Goal: Connect with others: Connect with other users

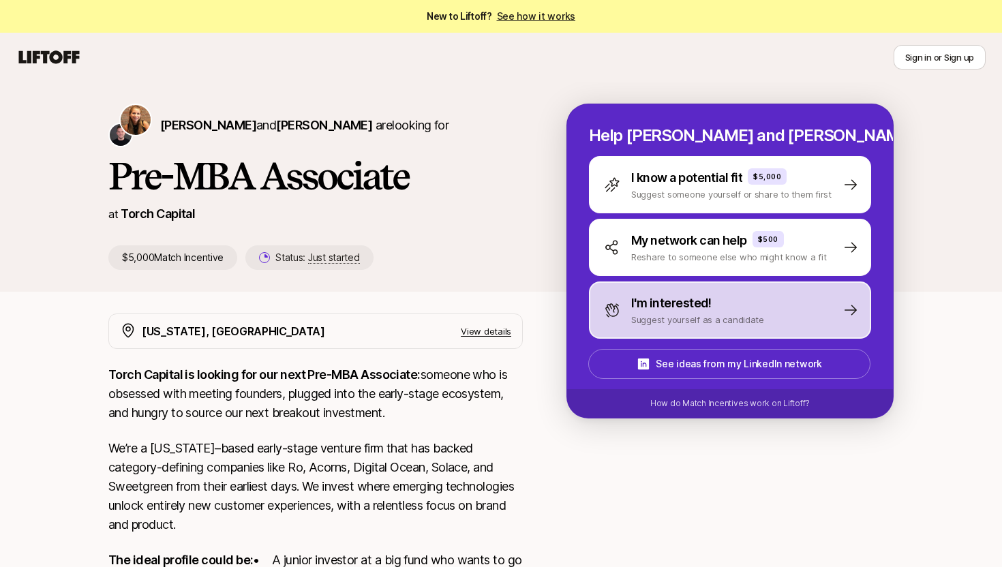
click at [672, 301] on p "I'm interested!" at bounding box center [671, 303] width 80 height 19
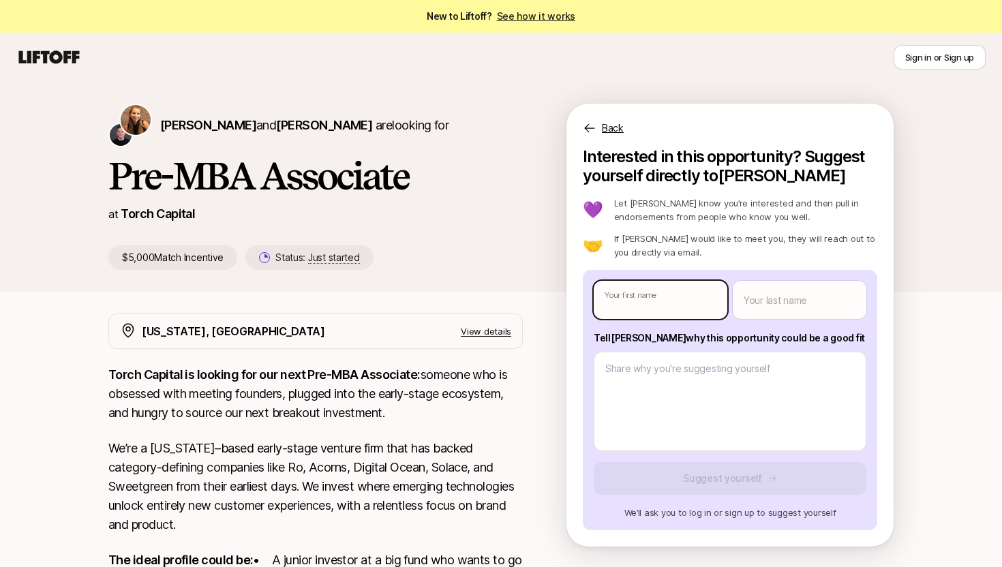
type textarea "x"
click at [671, 301] on body "New to Liftoff? See how it works Sign in or Sign up Sign in or Sign up [PERSON_…" at bounding box center [501, 283] width 1002 height 567
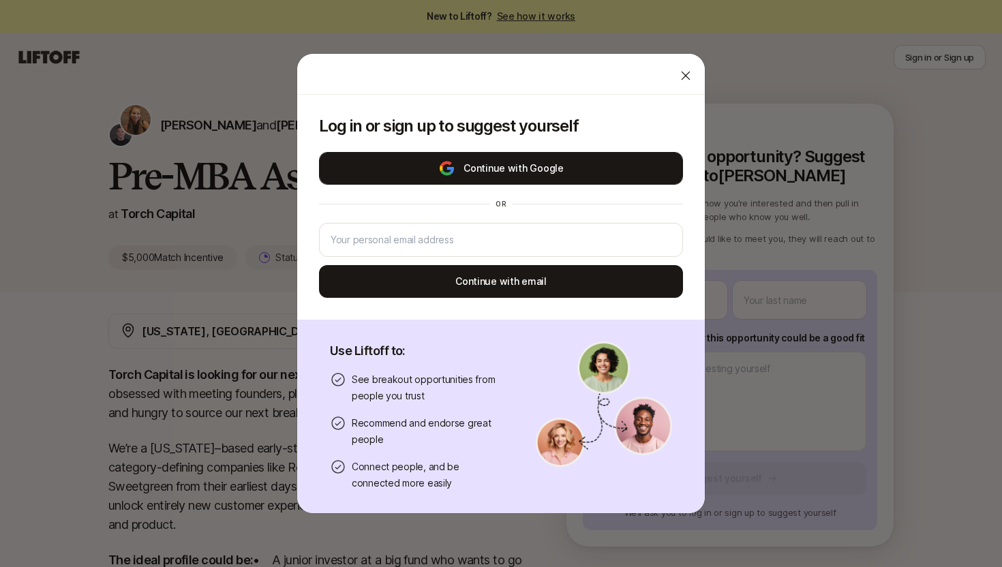
click at [606, 177] on button "Continue with Google" at bounding box center [501, 168] width 364 height 33
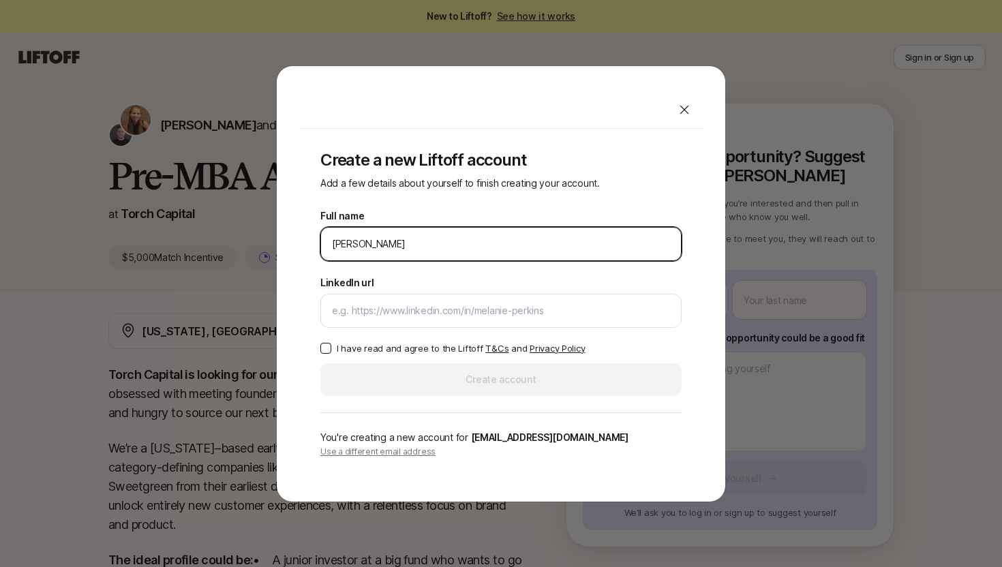
click at [339, 247] on input "[PERSON_NAME]" at bounding box center [501, 244] width 338 height 16
type input "[PERSON_NAME]"
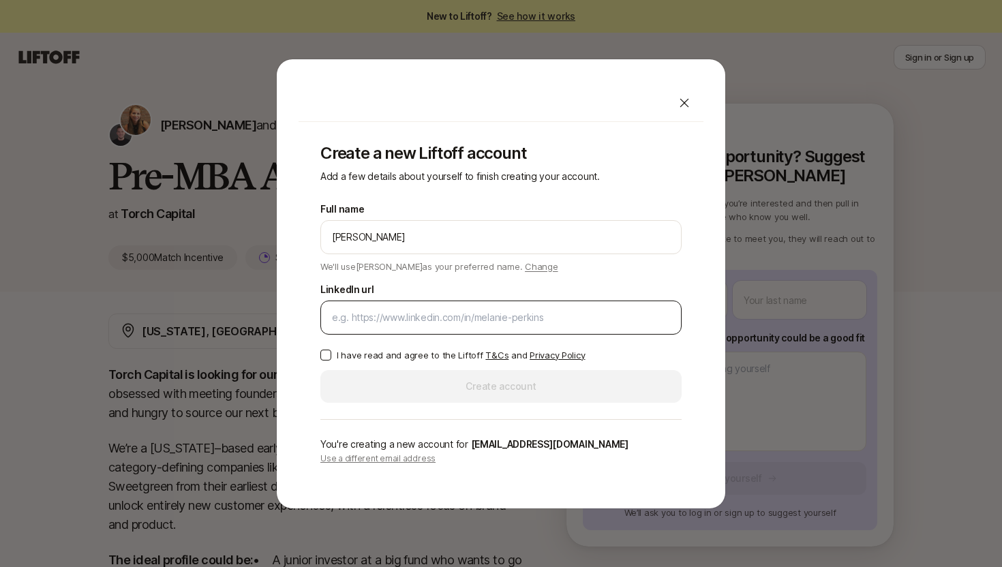
click at [422, 330] on div at bounding box center [501, 318] width 361 height 34
click at [423, 321] on input "LinkedIn url" at bounding box center [501, 318] width 338 height 16
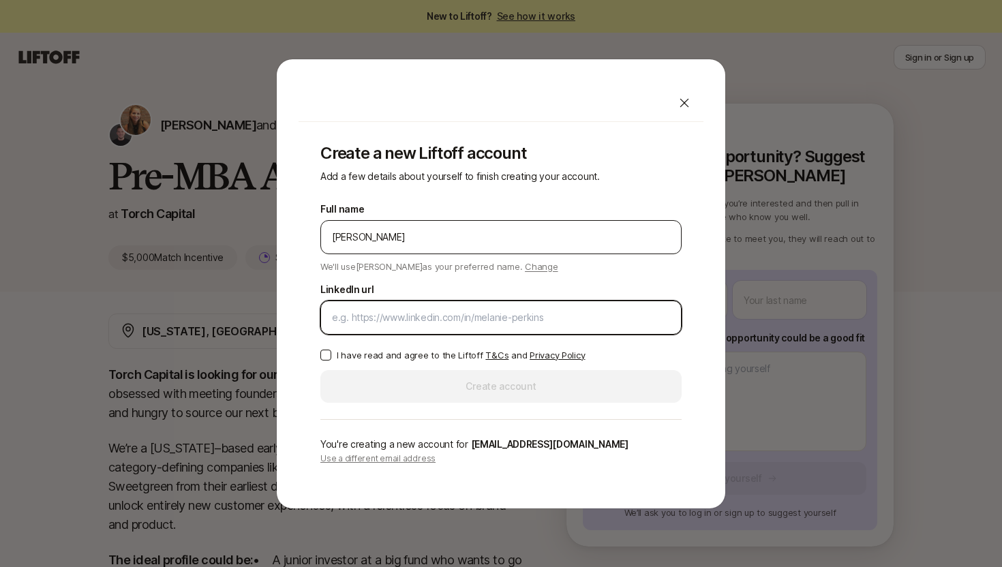
paste input "[URL][DOMAIN_NAME]"
type input "[URL][DOMAIN_NAME]"
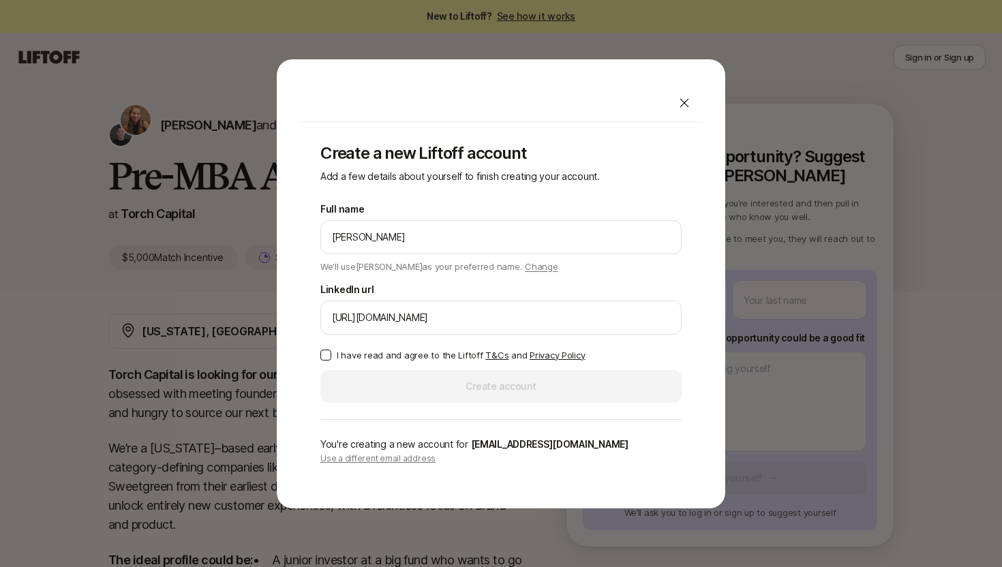
click at [325, 359] on button "I have read and agree to the Liftoff T&Cs and Privacy Policy" at bounding box center [326, 355] width 11 height 11
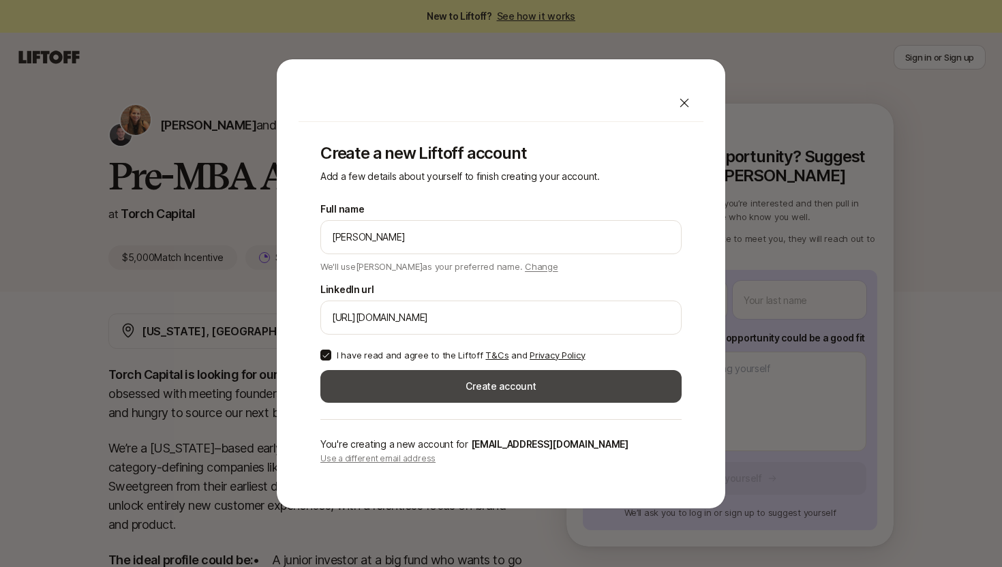
click at [408, 385] on button "Create account" at bounding box center [501, 386] width 361 height 33
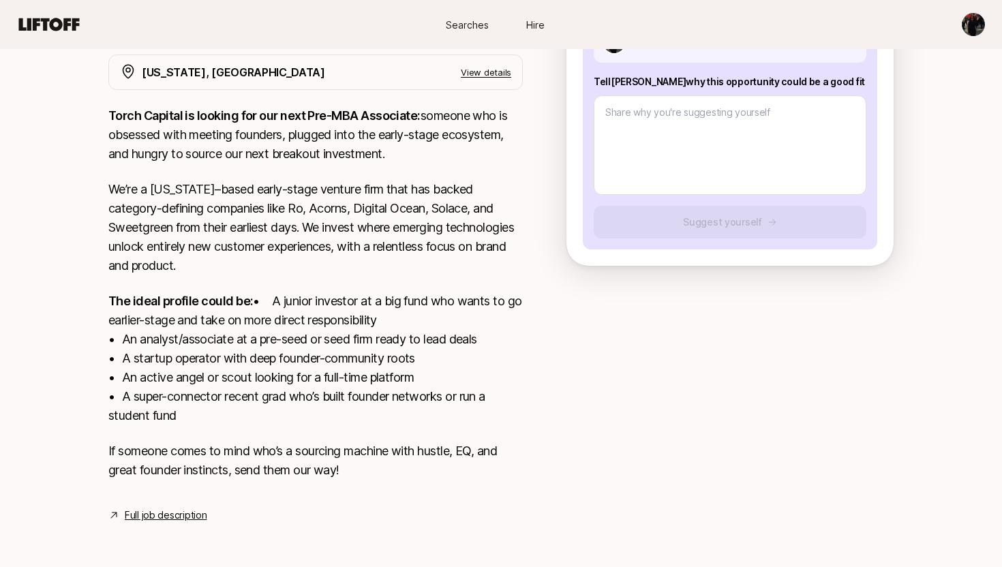
scroll to position [278, 0]
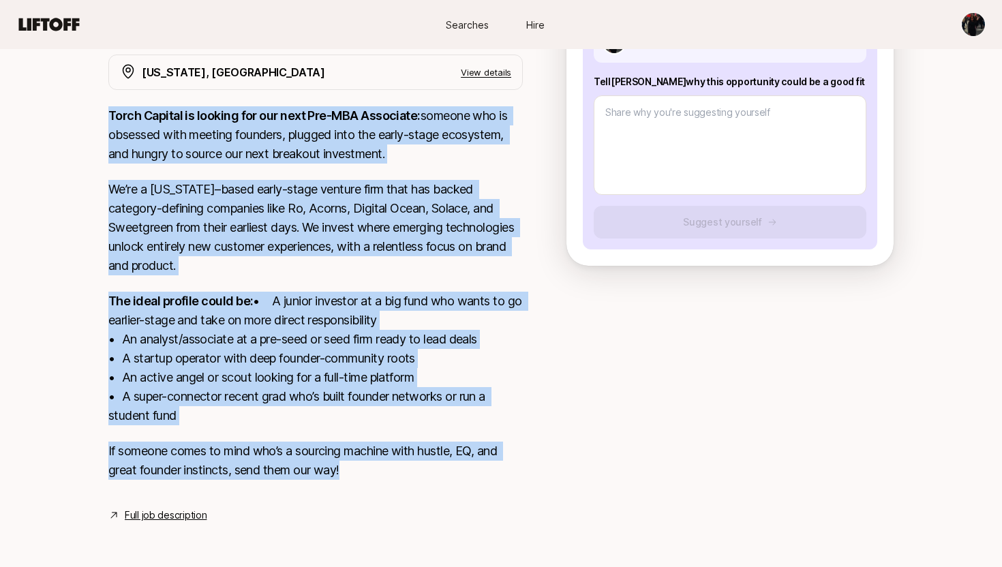
drag, startPoint x: 109, startPoint y: 94, endPoint x: 370, endPoint y: 488, distance: 472.8
click at [370, 488] on div "Torch Capital is looking for our next Pre-MBA Associate: someone who is obsesse…" at bounding box center [315, 301] width 415 height 390
copy div "Lorem Ipsumdo si ametcon adi eli sedd Eiu-TEM Incididun: utlabor etd ma aliquae…"
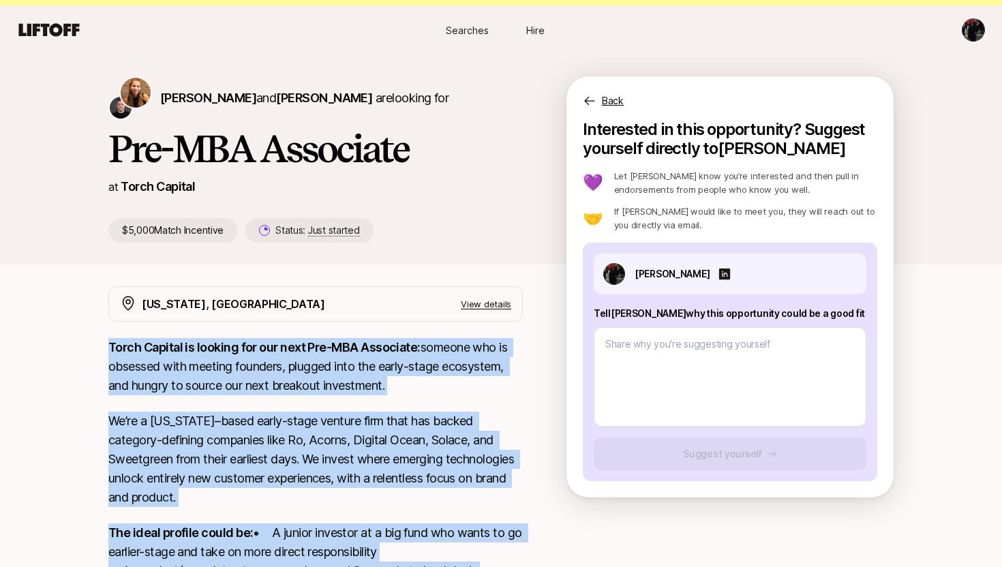
scroll to position [25, 0]
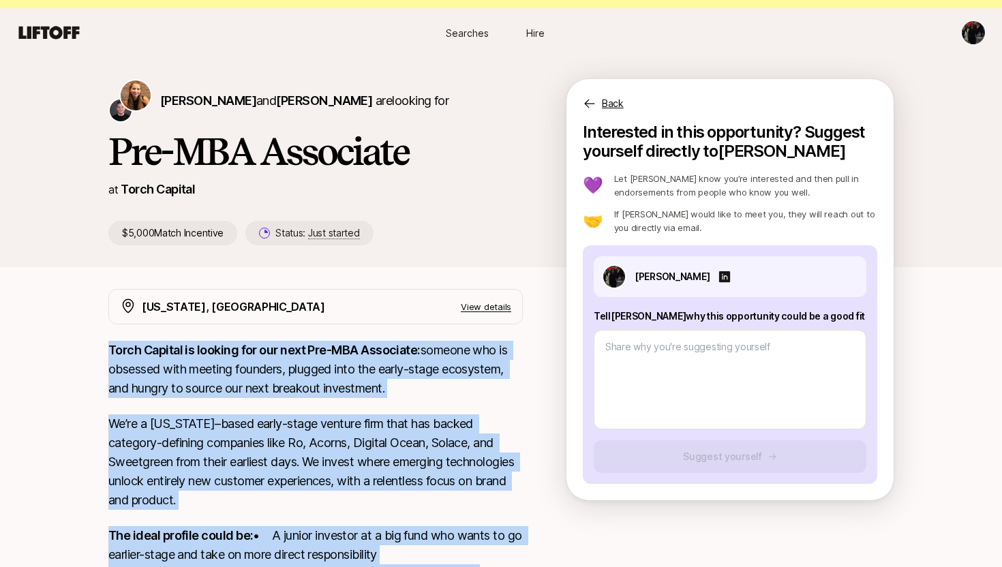
copy div "Lorem Ipsumdo si ametcon adi eli sedd Eiu-TEM Incididun: utlabor etd ma aliquae…"
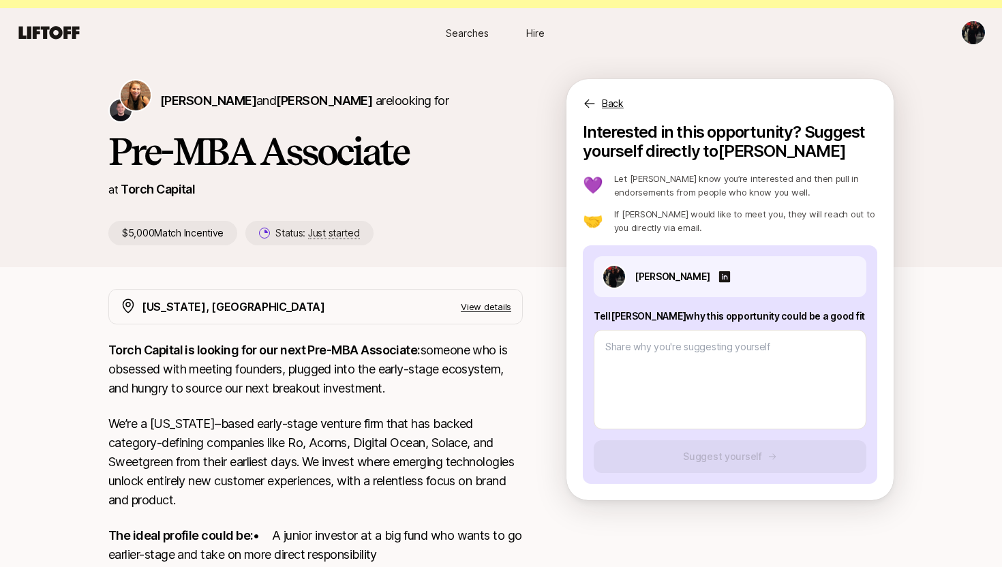
click at [619, 316] on p "Tell [PERSON_NAME] why this opportunity could be a good fit" at bounding box center [730, 316] width 273 height 16
copy p "Tell [PERSON_NAME] why this opportunity could be a good fit"
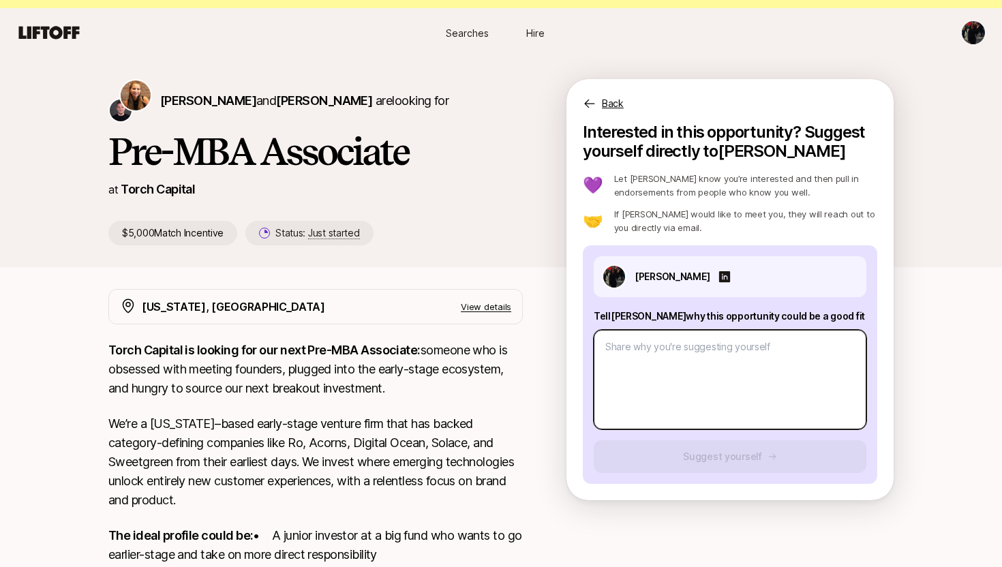
click at [621, 346] on textarea at bounding box center [730, 380] width 273 height 100
paste textarea "Lo Ipsum, D’s ametcon adipi eli Sed-DOE Temporinc utla et Dolor Magnaal enimadm…"
type textarea "x"
type textarea "Lo Ipsum, D’s ametcon adipi eli Sed-DOE Temporinc utla et Dolor Magnaal enimadm…"
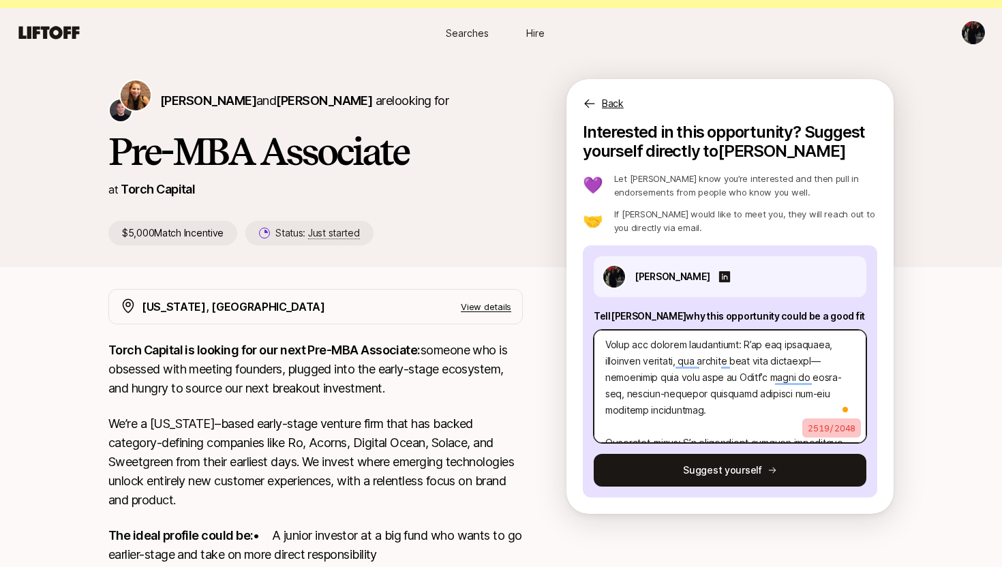
scroll to position [0, 0]
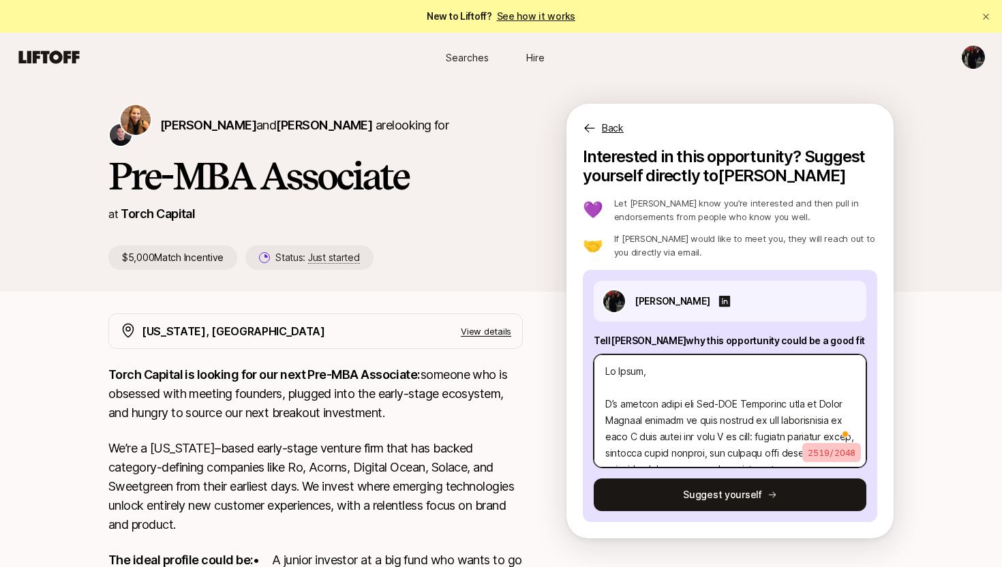
click at [637, 391] on textarea "To enrich screen reader interactions, please activate Accessibility in Grammarl…" at bounding box center [730, 411] width 273 height 113
type textarea "x"
type textarea "Lo Ipsum, D’s ametcon adipi eli Sed-DOE Temporinc utla et Dolor Magnaal enimadm…"
type textarea "x"
type textarea "Lo Ipsum D’s ametcon adipi eli Sed-DOE Temporinc utla et Dolor Magnaal enimadm …"
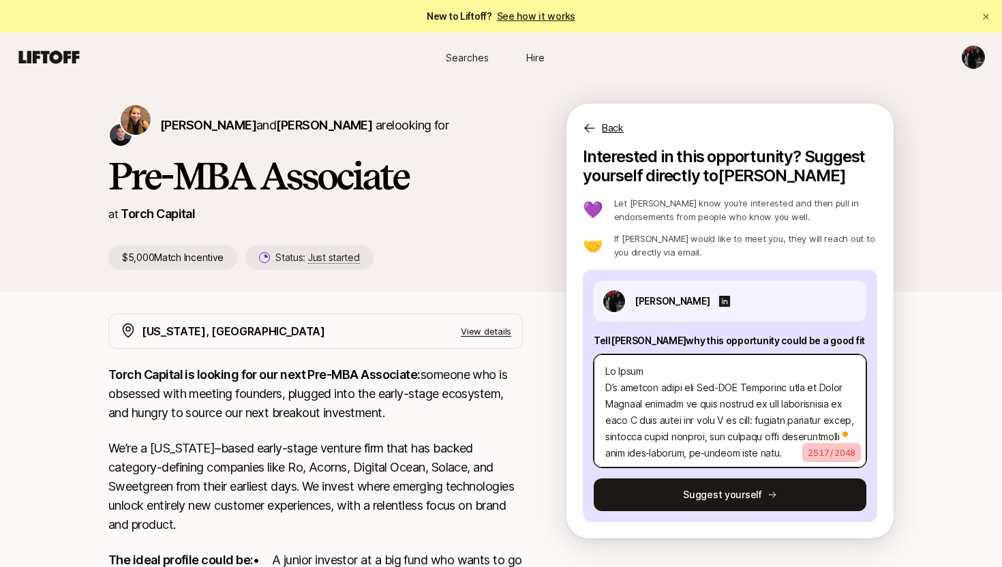
type textarea "x"
type textarea "Lo Ipsu D’s ametcon adipi eli Sed-DOE Temporinc utla et Dolor Magnaal enimadm v…"
type textarea "x"
type textarea "Lo Ipsum D’s ametcon adipi eli Sed-DOE Temporinc utla et Dolor Magnaal enimadm …"
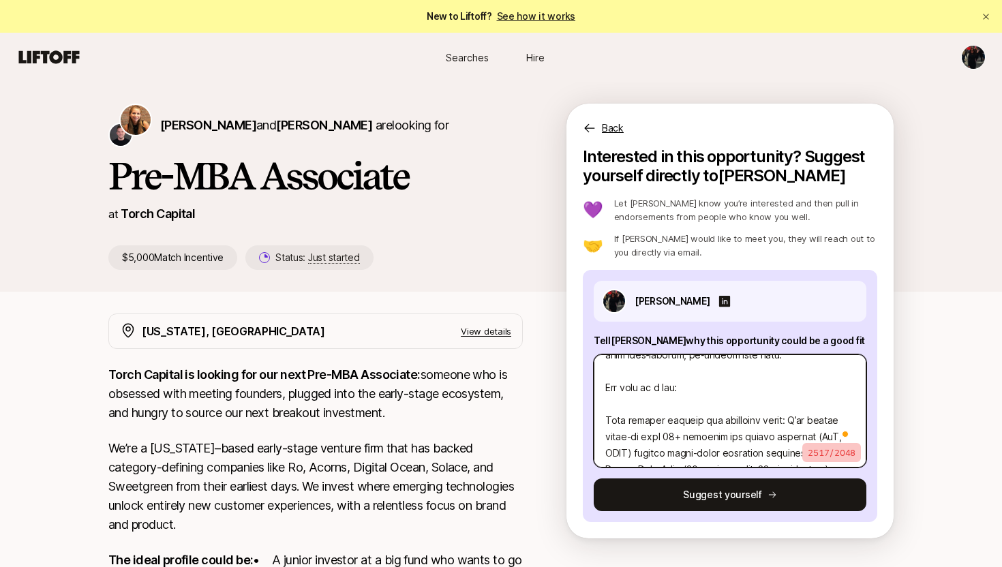
drag, startPoint x: 604, startPoint y: 387, endPoint x: 661, endPoint y: 392, distance: 56.8
click at [661, 391] on textarea "To enrich screen reader interactions, please activate Accessibility in Grammarl…" at bounding box center [730, 411] width 273 height 113
click at [605, 421] on textarea "To enrich screen reader interactions, please activate Accessibility in Grammarl…" at bounding box center [730, 411] width 273 height 113
type textarea "x"
type textarea "Lo Ipsum D’s ametcon adipi eli Sed-DOE Temporinc utla et Dolor Magnaal enimadm …"
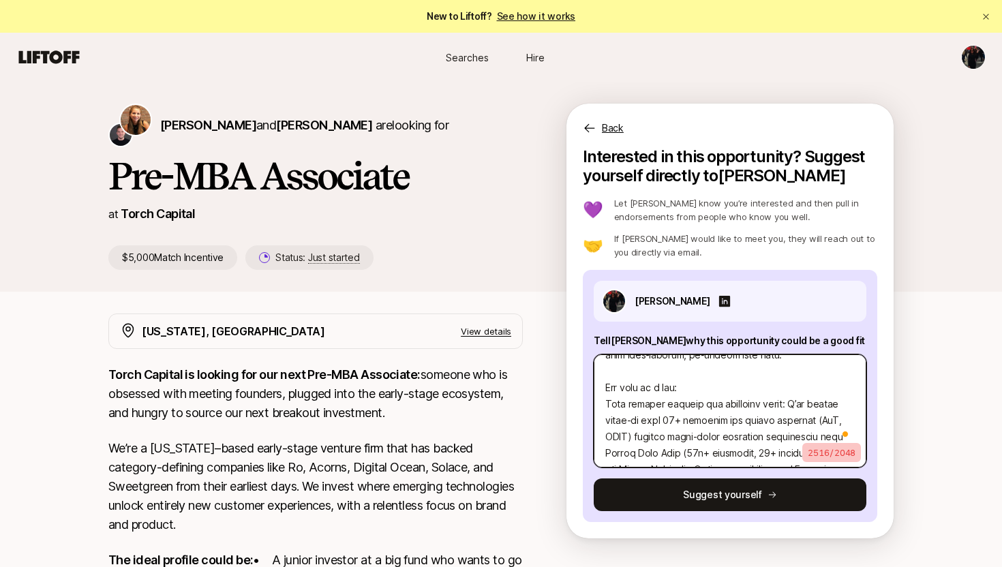
type textarea "x"
type textarea "Lo Ipsum D’s ametcon adipi eli Sed-DOE Temporinc utla et Dolor Magnaal enimadm …"
type textarea "x"
type textarea "Lo Ipsum D’s ametcon adipi eli Sed-DOE Temporinc utla et Dolor Magnaal enimadm …"
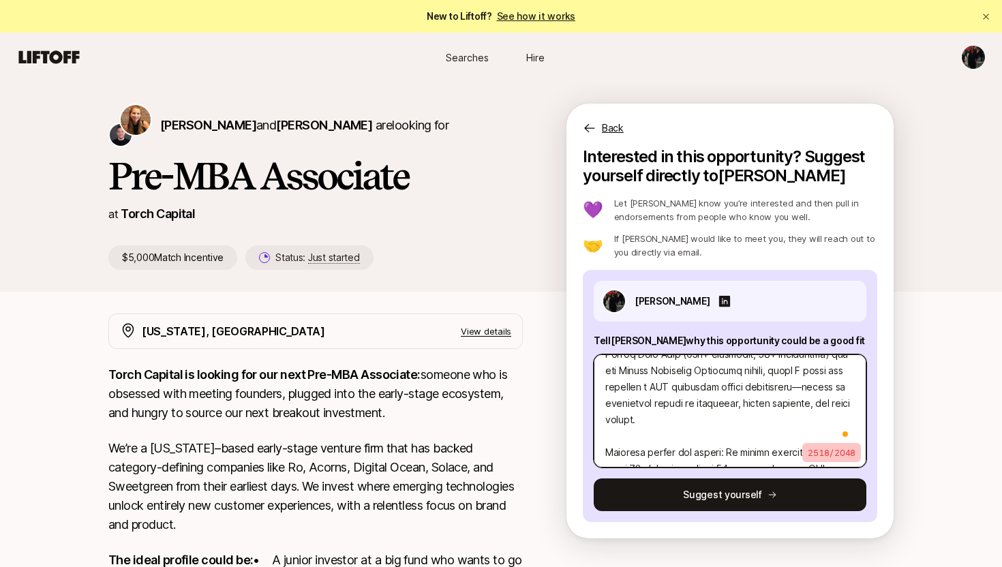
click at [614, 402] on textarea "To enrich screen reader interactions, please activate Accessibility in Grammarl…" at bounding box center [730, 411] width 273 height 113
type textarea "x"
type textarea "Lo Ipsum D’s ametcon adipi eli Sed-DOE Temporinc utla et Dolor Magnaal enimadm …"
type textarea "x"
type textarea "Lo Ipsum D’s ametcon adipi eli Sed-DOE Temporinc utla et Dolor Magnaal enimadm …"
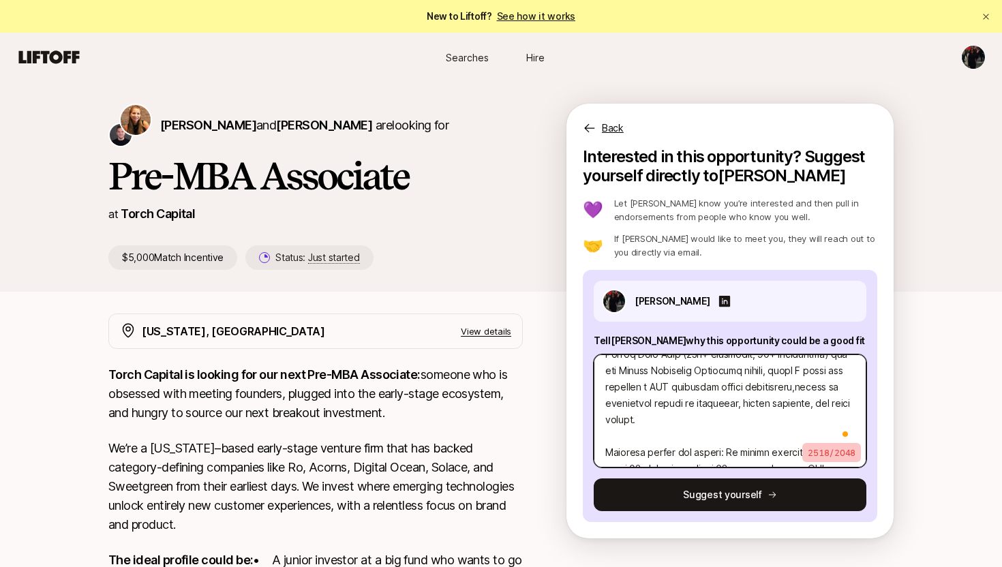
type textarea "x"
type textarea "Lo Ipsum D’s ametcon adipi eli Sed-DOE Temporinc utla et Dolor Magnaal enimadm …"
click at [606, 453] on textarea "To enrich screen reader interactions, please activate Accessibility in Grammarl…" at bounding box center [730, 411] width 273 height 113
type textarea "x"
type textarea "Lo Ipsum D’s ametcon adipi eli Sed-DOE Temporinc utla et Dolor Magnaal enimadm …"
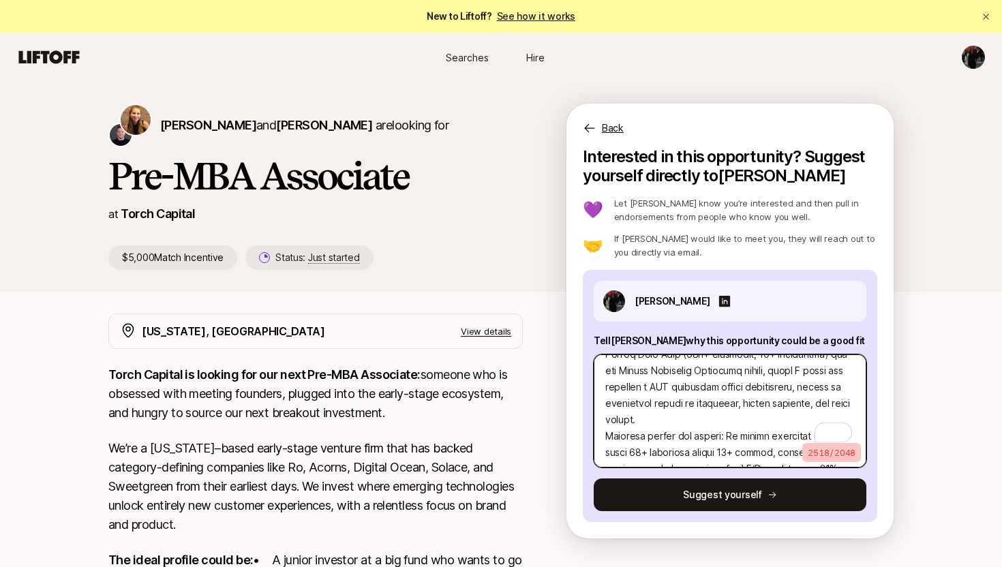
type textarea "x"
type textarea "Lo Ipsum D’s ametcon adipi eli Sed-DOE Temporinc utla et Dolor Magnaal enimadm …"
type textarea "x"
type textarea "Lo Ipsum D’s ametcon adipi eli Sed-DOE Temporinc utla et Dolor Magnaal enimadm …"
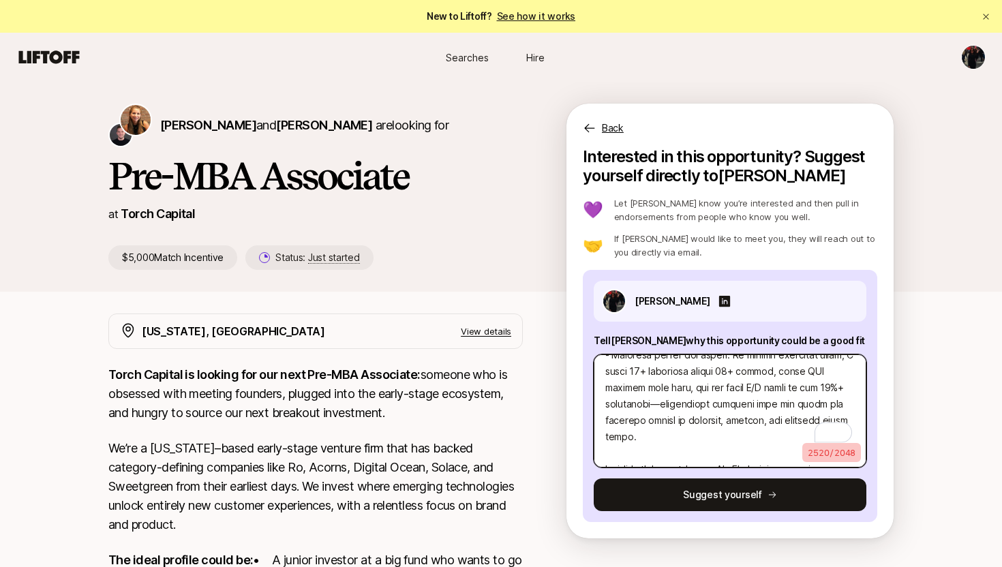
click at [614, 405] on textarea "To enrich screen reader interactions, please activate Accessibility in Grammarl…" at bounding box center [730, 411] width 273 height 113
type textarea "x"
type textarea "Lo Ipsum D’s ametcon adipi eli Sed-DOE Temporinc utla et Dolor Magnaal enimadm …"
type textarea "x"
click at [606, 453] on textarea "To enrich screen reader interactions, please activate Accessibility in Grammarl…" at bounding box center [730, 411] width 273 height 113
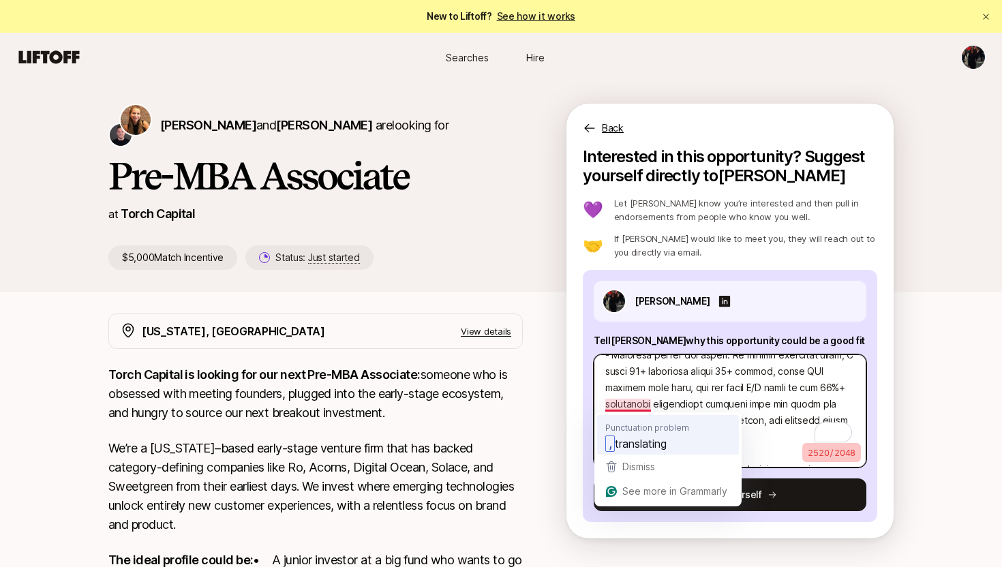
type textarea "Lo Ipsum D’s ametcon adipi eli Sed-DOE Temporinc utla et Dolor Magnaal enimadm …"
type textarea "x"
type textarea "Lo Ipsum D’s ametcon adipi eli Sed-DOE Temporinc utla et Dolor Magnaal enimadm …"
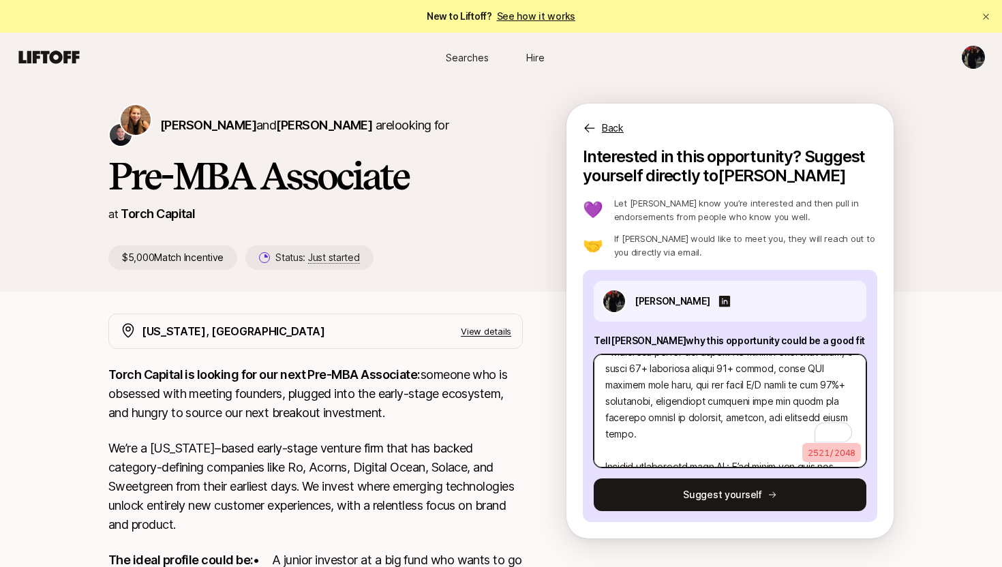
click at [608, 453] on textarea "To enrich screen reader interactions, please activate Accessibility in Grammarl…" at bounding box center [730, 411] width 273 height 113
type textarea "x"
type textarea "Lo Ipsum D’s ametcon adipi eli Sed-DOE Temporinc utla et Dolor Magnaal enimadm …"
type textarea "x"
type textarea "Lo Ipsum D’s ametcon adipi eli Sed-DOE Temporinc utla et Dolor Magnaal enimadm …"
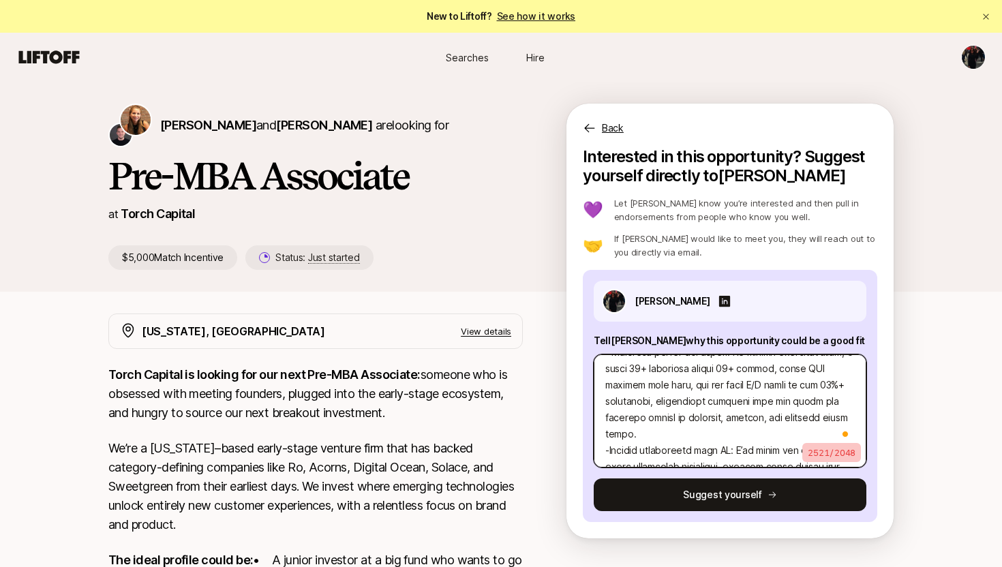
type textarea "x"
type textarea "Lo Ipsum D’s ametcon adipi eli Sed-DOE Temporinc utla et Dolor Magnaal enimadm …"
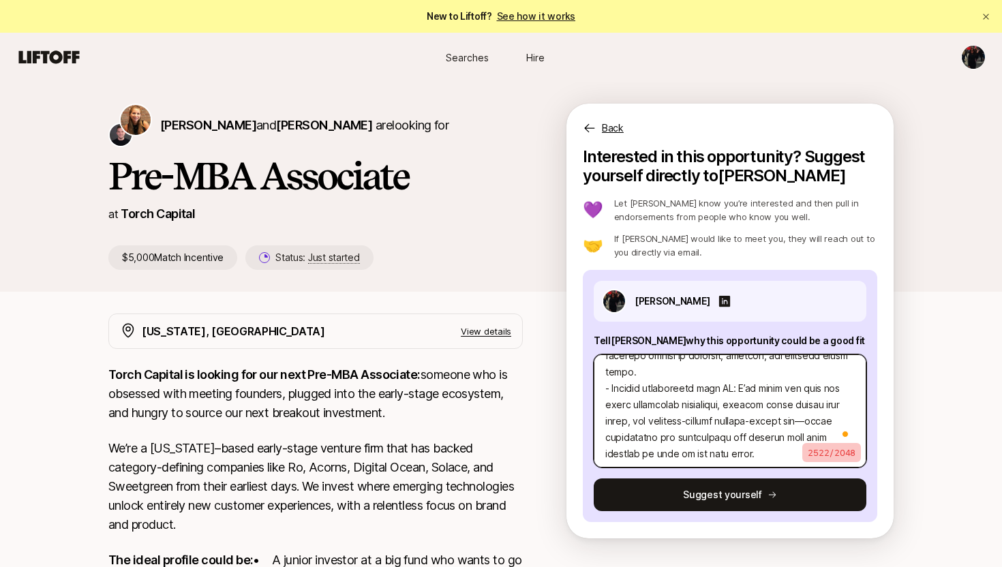
click at [817, 406] on textarea "To enrich screen reader interactions, please activate Accessibility in Grammarl…" at bounding box center [730, 411] width 273 height 113
type textarea "x"
type textarea "Lo Ipsum D’s ametcon adipi eli Sed-DOE Temporinc utla et Dolor Magnaal enimadm …"
type textarea "x"
type textarea "Lo Ipsum D’s ametcon adipi eli Sed-DOE Temporinc utla et Dolor Magnaal enimadm …"
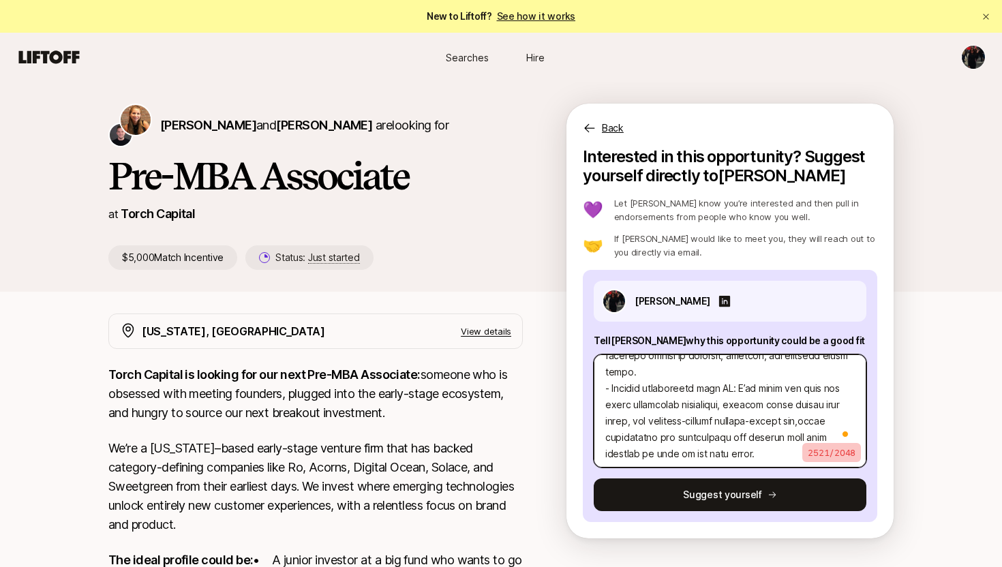
type textarea "x"
type textarea "Lo Ipsum D’s ametcon adipi eli Sed-DOE Temporinc utla et Dolor Magnaal enimadm …"
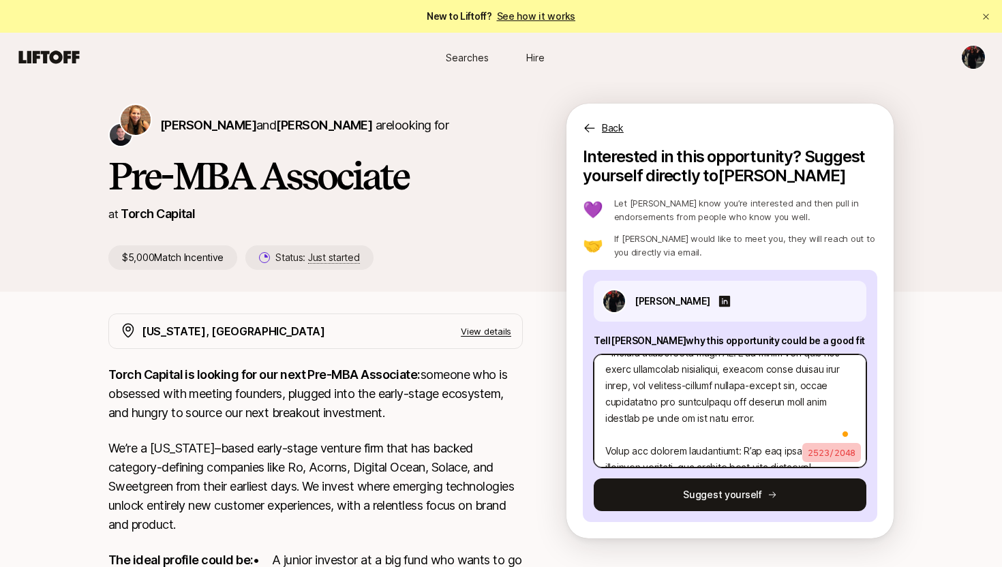
click at [608, 437] on textarea "To enrich screen reader interactions, please activate Accessibility in Grammarl…" at bounding box center [730, 411] width 273 height 113
type textarea "x"
type textarea "Lo Ipsum D’s ametcon adipi eli Sed-DOE Temporinc utla et Dolor Magnaal enimadm …"
type textarea "x"
type textarea "Lo Ipsum D’s ametcon adipi eli Sed-DOE Temporinc utla et Dolor Magnaal enimadm …"
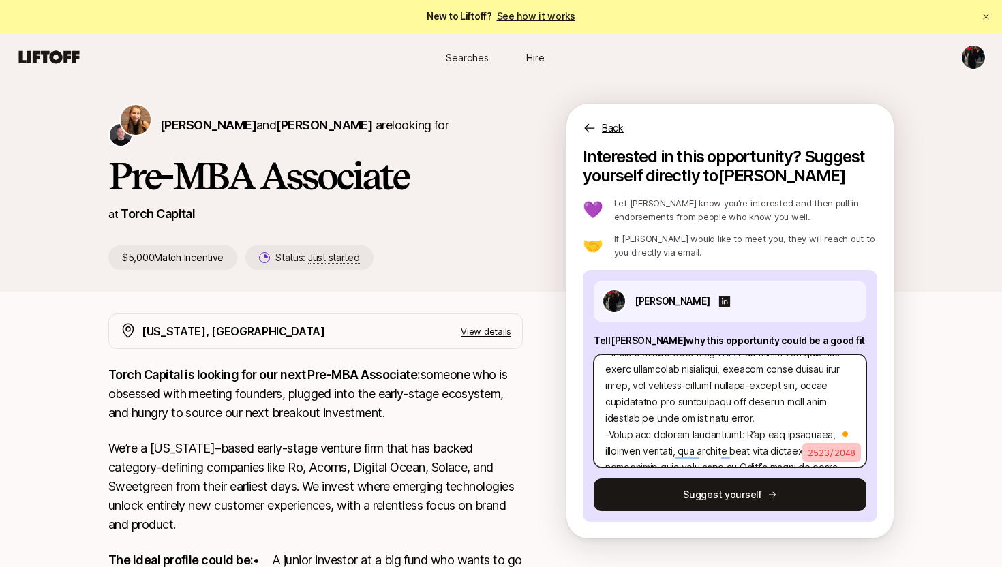
type textarea "x"
type textarea "Lo Ipsum D’s ametcon adipi eli Sed-DOE Temporinc utla et Dolor Magnaal enimadm …"
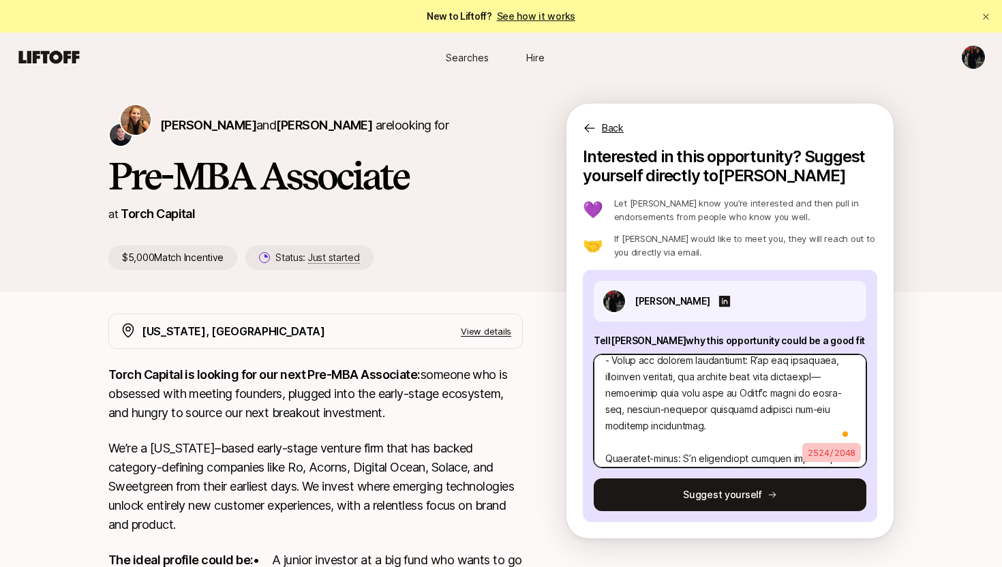
click at [604, 442] on textarea "To enrich screen reader interactions, please activate Accessibility in Grammarl…" at bounding box center [730, 411] width 273 height 113
type textarea "x"
type textarea "Lo Ipsum D’s ametcon adipi eli Sed-DOE Temporinc utla et Dolor Magnaal enimadm …"
type textarea "x"
type textarea "Lo Ipsum D’s ametcon adipi eli Sed-DOE Temporinc utla et Dolor Magnaal enimadm …"
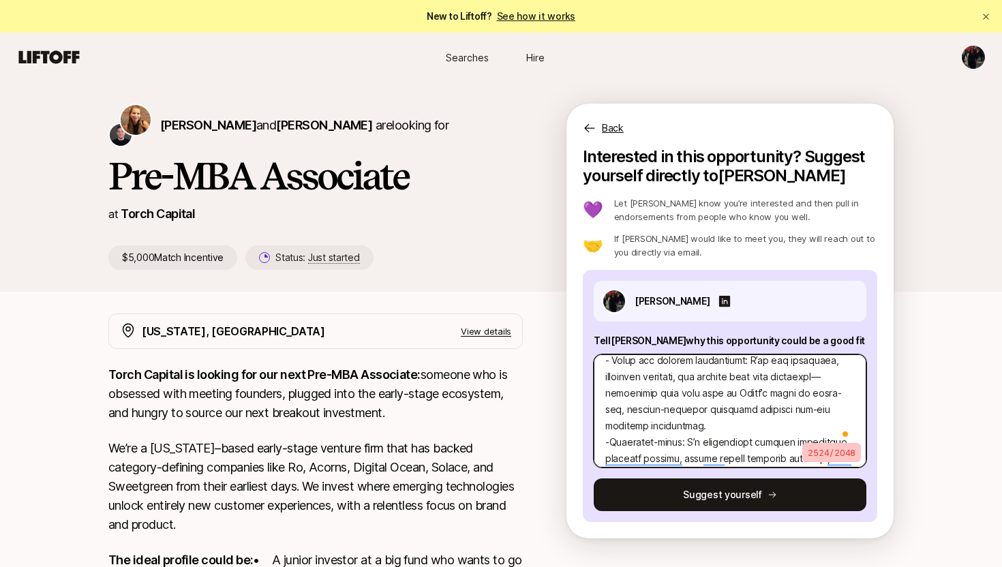
type textarea "x"
type textarea "Lo Ipsum D’s ametcon adipi eli Sed-DOE Temporinc utla et Dolor Magnaal enimadm …"
click at [852, 364] on textarea "To enrich screen reader interactions, please activate Accessibility in Grammarl…" at bounding box center [730, 411] width 273 height 113
type textarea "x"
type textarea "Lo Ipsum D’s ametcon adipi eli Sed-DOE Temporinc utla et Dolor Magnaal enimadm …"
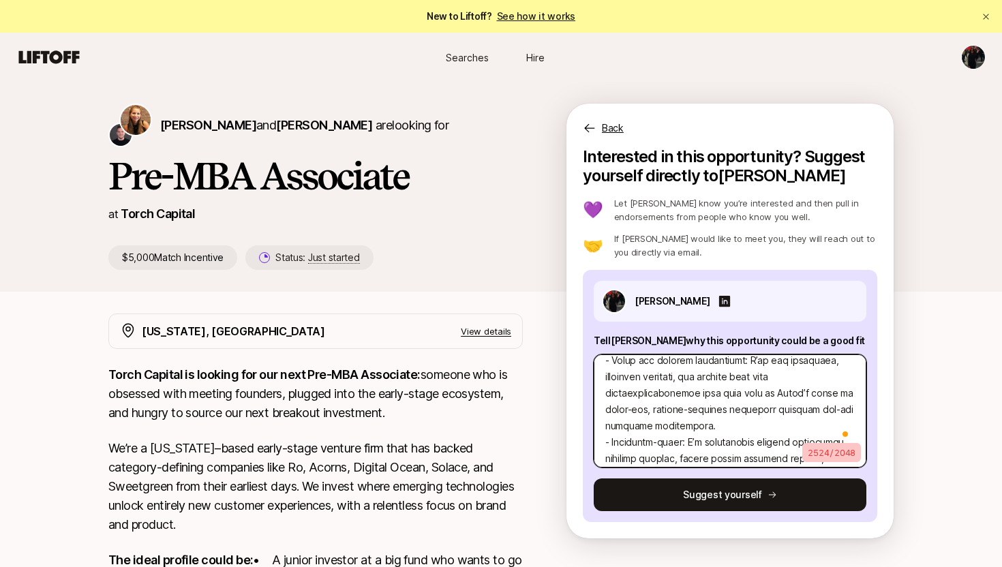
type textarea "x"
type textarea "Lo Ipsum D’s ametcon adipi eli Sed-DOE Temporinc utla et Dolor Magnaal enimadm …"
type textarea "x"
type textarea "Lo Ipsum D’s ametcon adipi eli Sed-DOE Temporinc utla et Dolor Magnaal enimadm …"
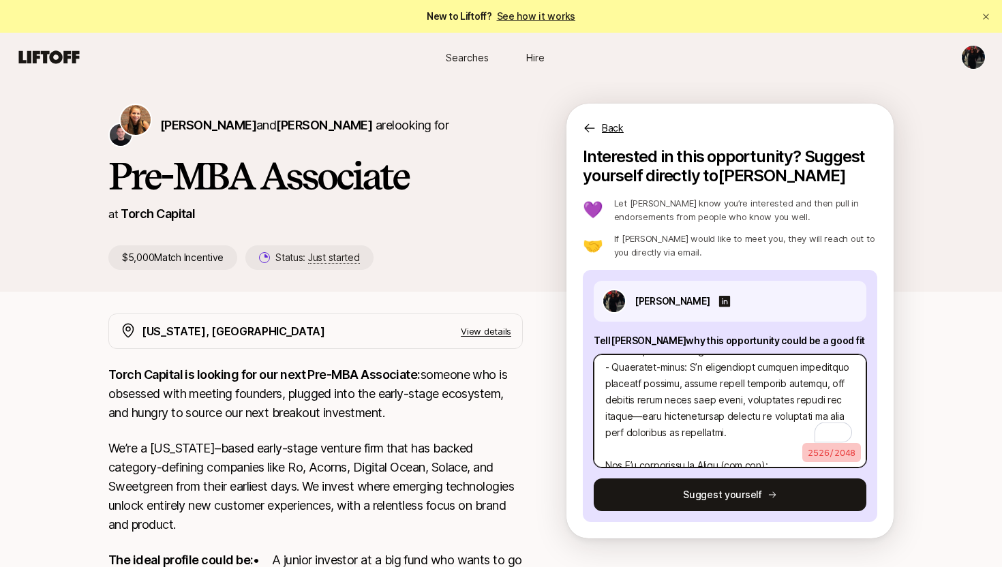
click at [615, 402] on textarea "To enrich screen reader interactions, please activate Accessibility in Grammarl…" at bounding box center [730, 411] width 273 height 113
type textarea "x"
type textarea "Lo Ipsum D’s ametcon adipi eli Sed-DOE Temporinc utla et Dolor Magnaal enimadm …"
type textarea "x"
type textarea "Lo Ipsum D’s ametcon adipi eli Sed-DOE Temporinc utla et Dolor Magnaal enimadm …"
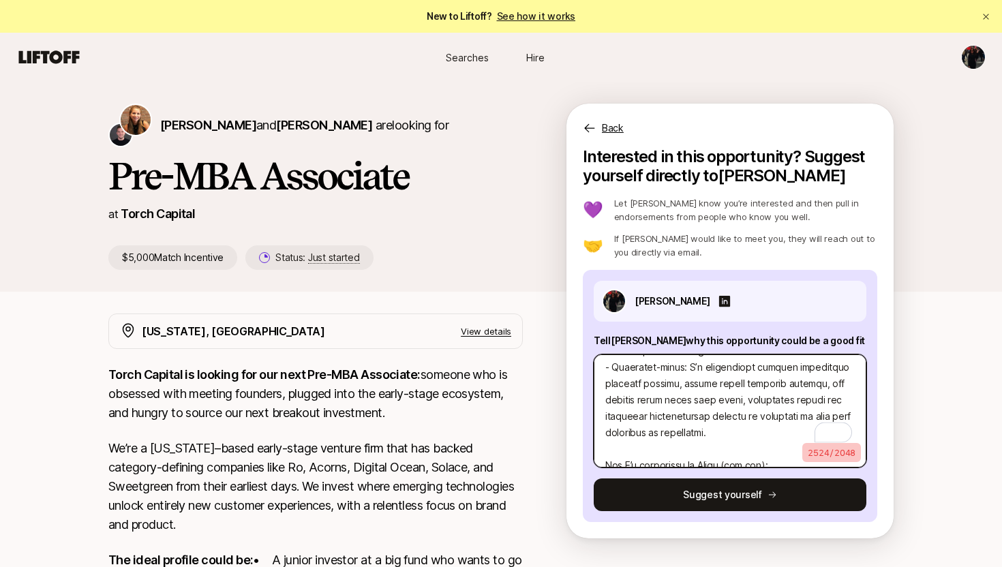
type textarea "x"
type textarea "Lo Ipsum D’s ametcon adipi eli Sed-DOE Temporinc utla et Dolor Magnaal enimadm …"
type textarea "x"
type textarea "Lo Ipsum D’s ametcon adipi eli Sed-DOE Temporinc utla et Dolor Magnaal enimadm …"
type textarea "x"
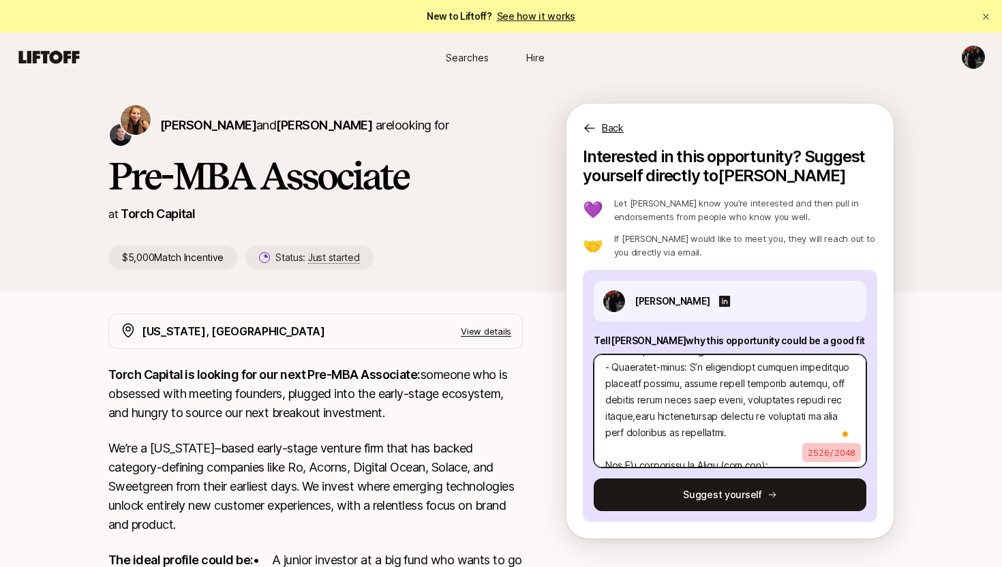
type textarea "Lo Ipsum D’s ametcon adipi eli Sed-DOE Temporinc utla et Dolor Magnaal enimadm …"
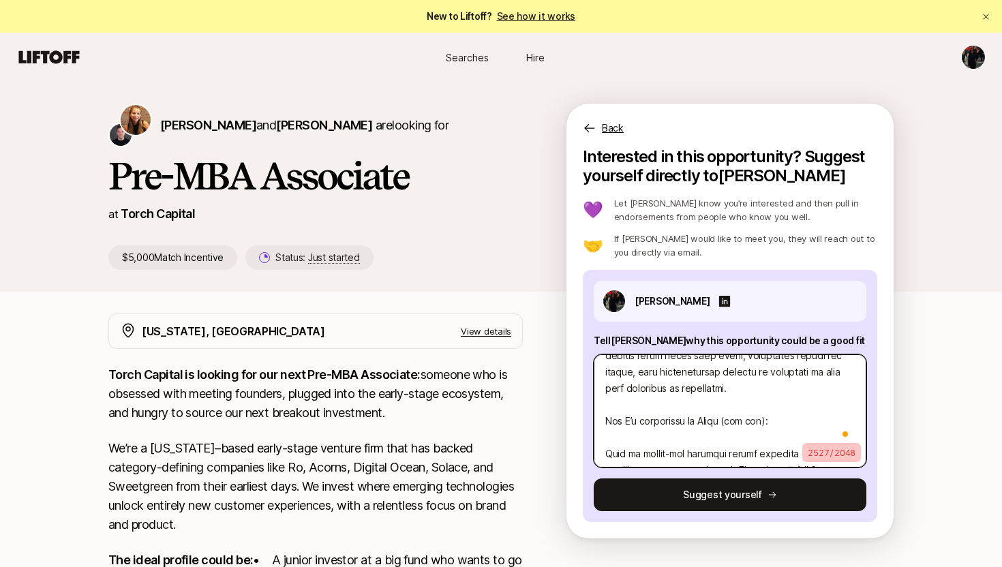
drag, startPoint x: 610, startPoint y: 405, endPoint x: 663, endPoint y: 446, distance: 67.1
click at [664, 446] on textarea "To enrich screen reader interactions, please activate Accessibility in Grammarl…" at bounding box center [730, 411] width 273 height 113
click at [663, 446] on textarea "To enrich screen reader interactions, please activate Accessibility in Grammarl…" at bounding box center [730, 411] width 273 height 113
click at [642, 416] on textarea "To enrich screen reader interactions, please activate Accessibility in Grammarl…" at bounding box center [730, 411] width 273 height 113
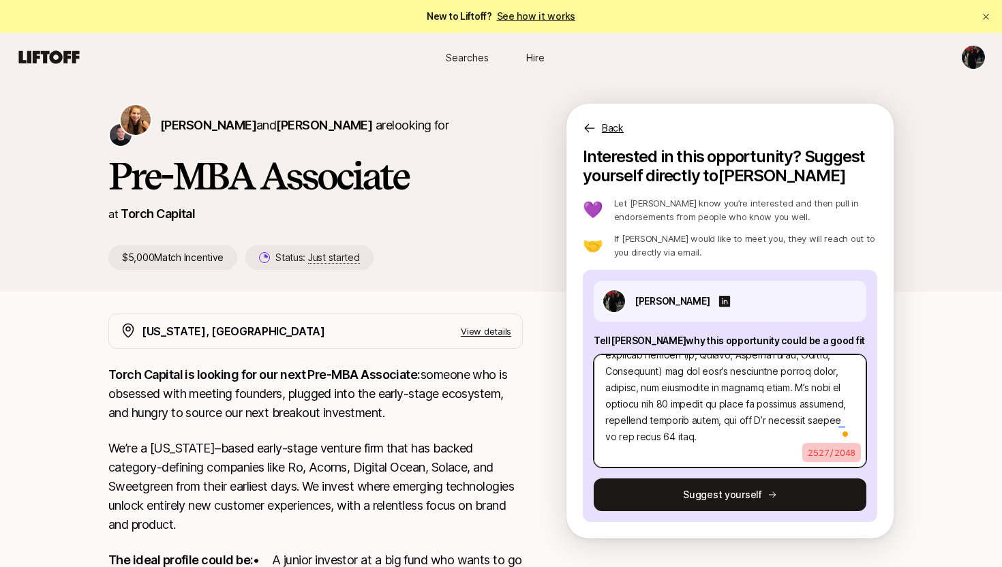
drag, startPoint x: 681, startPoint y: 441, endPoint x: 607, endPoint y: 362, distance: 108.1
click at [607, 362] on textarea "To enrich screen reader interactions, please activate Accessibility in Grammarl…" at bounding box center [730, 411] width 273 height 113
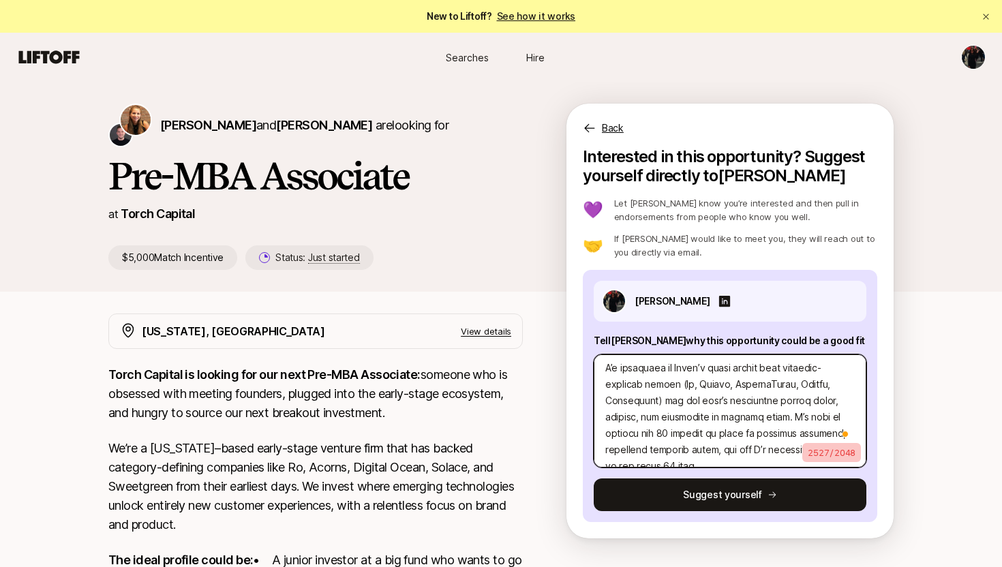
type textarea "x"
type textarea "Lo Ipsum D’s ametcon adipi eli Sed-DOE Temporinc utla et Dolor Magnaal enimadm …"
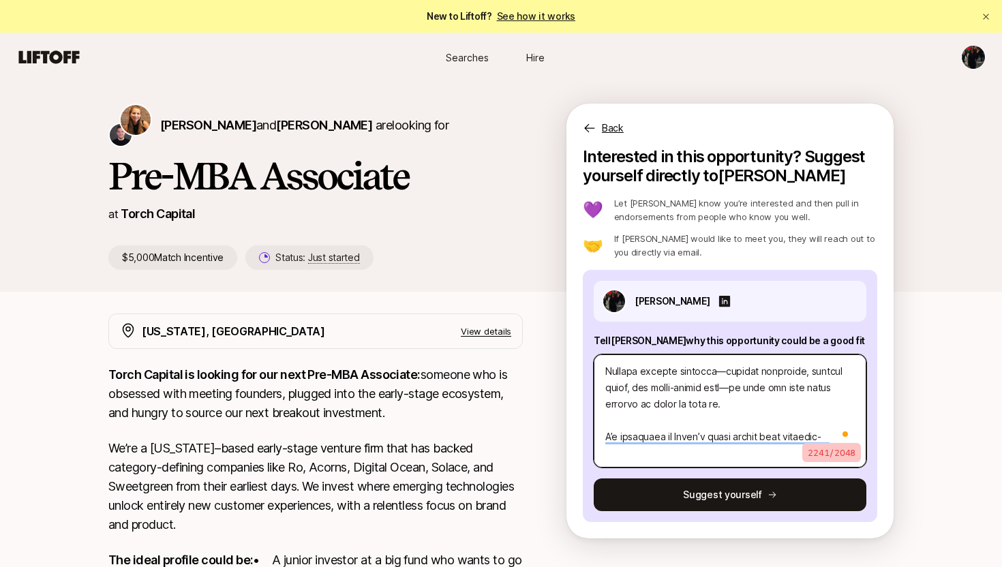
click at [659, 430] on textarea "To enrich screen reader interactions, please activate Accessibility in Grammarl…" at bounding box center [730, 411] width 273 height 113
type textarea "x"
type textarea "Lo Ipsum D’s ametcon adipi eli Sed-DOE Temporinc utla et Dolor Magnaal enimadm …"
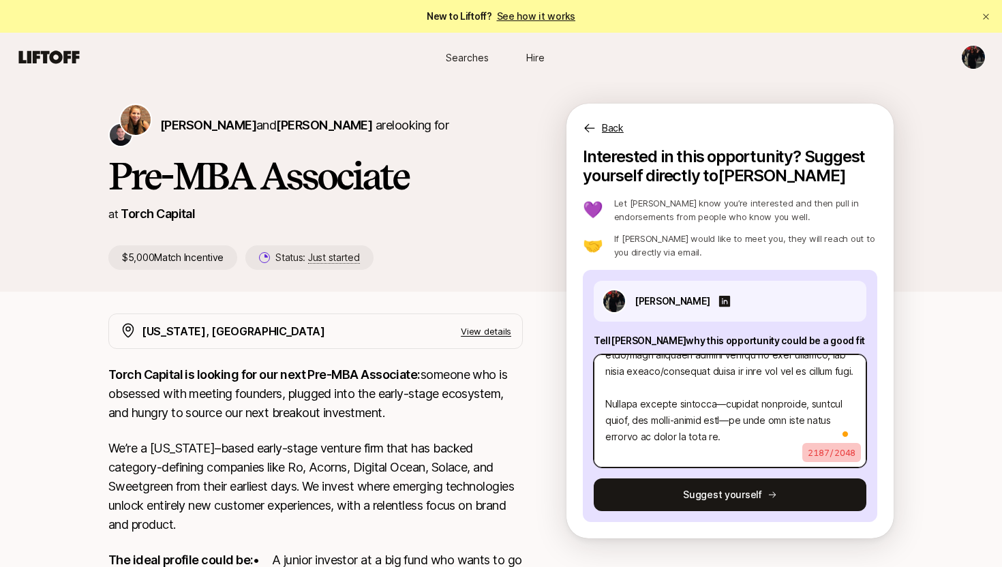
type textarea "x"
type textarea "Lo Ipsum D’s ametcon adipi eli Sed-DOE Temporinc utla et Dolor Magnaal enimadm …"
type textarea "x"
type textarea "Lo Ipsum D’s ametcon adipi eli Sed-DOE Temporinc utla et Dolor Magnaal enimadm …"
drag, startPoint x: 743, startPoint y: 443, endPoint x: 608, endPoint y: 404, distance: 140.7
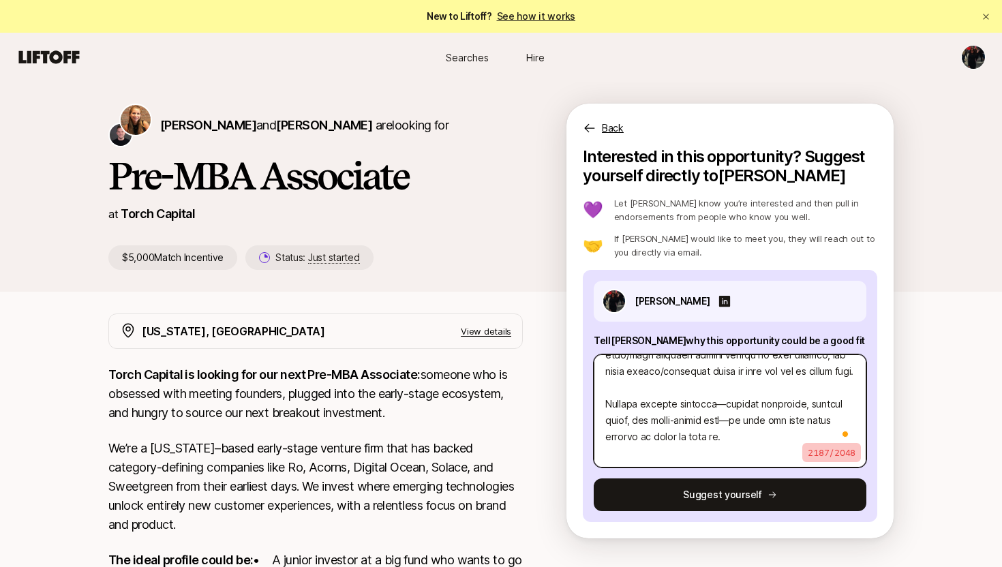
click at [608, 404] on textarea "To enrich screen reader interactions, please activate Accessibility in Grammarl…" at bounding box center [730, 411] width 273 height 113
type textarea "x"
type textarea "Lo Ipsum D’s ametcon adipi eli Sed-DOE Temporinc utla et Dolor Magnaal enimadm …"
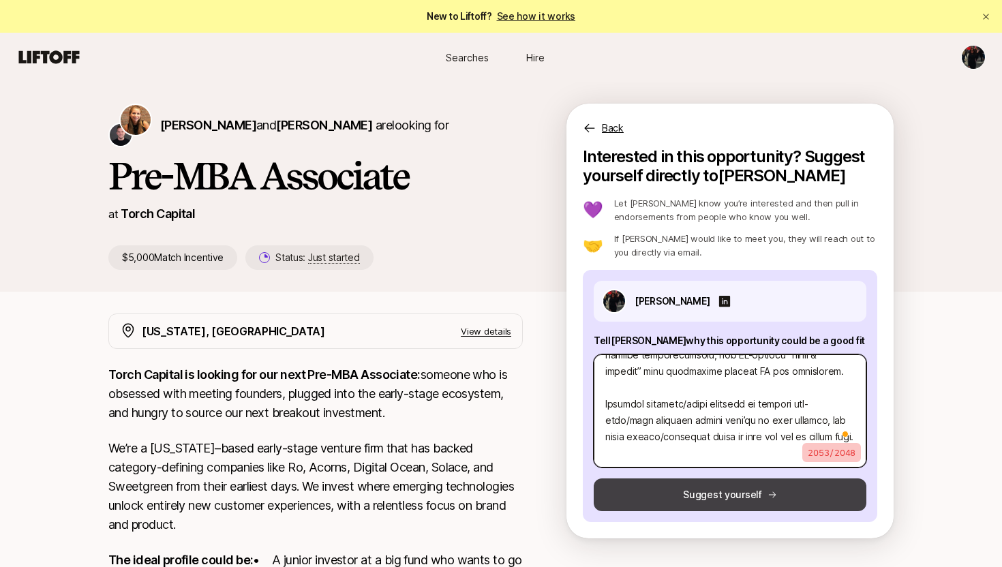
drag, startPoint x: 610, startPoint y: 368, endPoint x: 642, endPoint y: 488, distance: 124.4
click at [642, 488] on div "[PERSON_NAME] Tell [PERSON_NAME] why this opportunity could be a good fit 2053 …" at bounding box center [730, 396] width 295 height 252
type textarea "x"
type textarea "Lo Ipsum D’s ametcon adipi eli Sed-DOE Temporinc utla et Dolor Magnaal enimadm …"
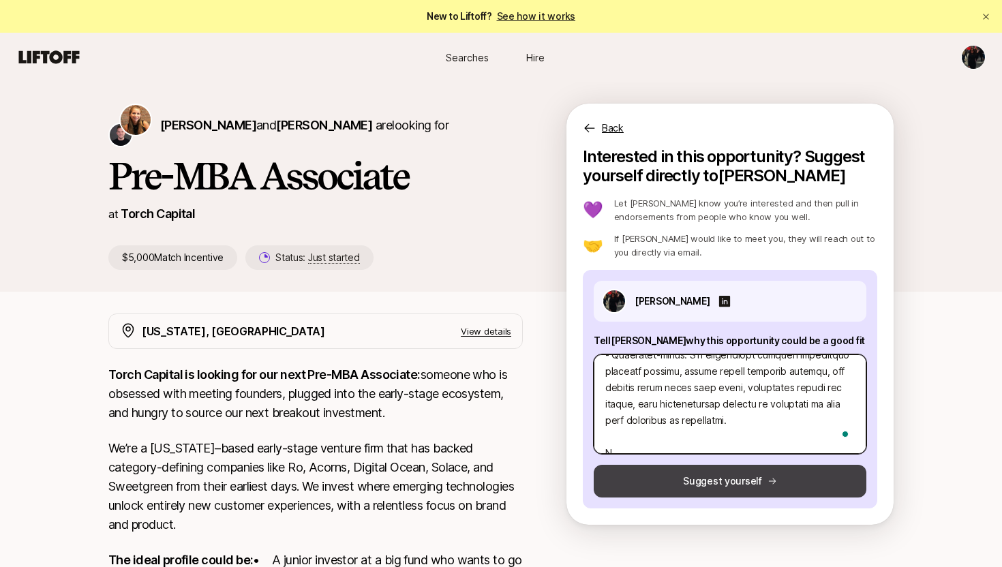
type textarea "x"
type textarea "Lo Ipsum D’s ametcon adipi eli Sed-DOE Temporinc utla et Dolor Magnaal enimadm …"
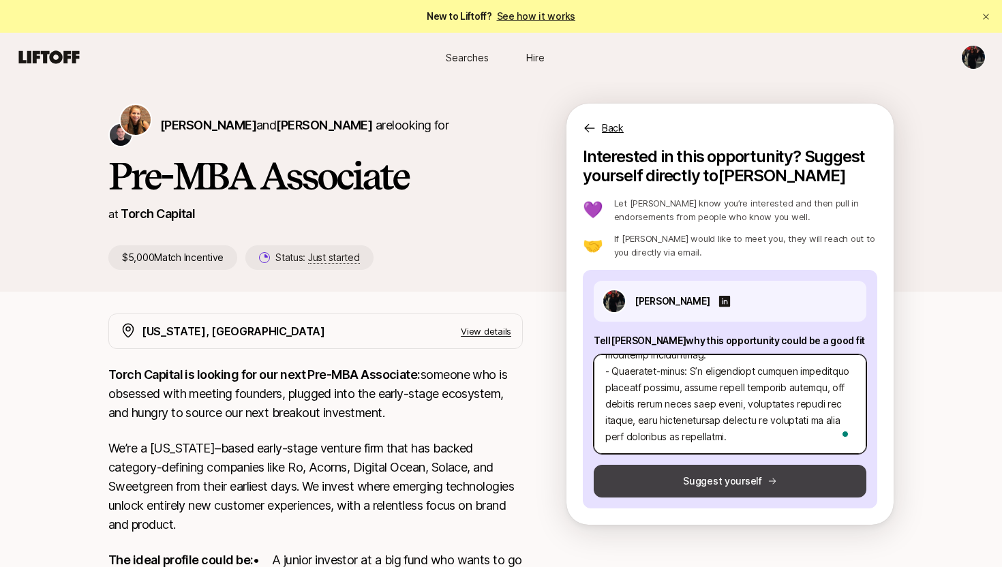
type textarea "x"
type textarea "Lo Ipsum D’s ametcon adipi eli Sed-DOE Temporinc utla et Dolor Magnaal enimadm …"
type textarea "x"
type textarea "Lo Ipsum D’s ametcon adipi eli Sed-DOE Temporinc utla et Dolor Magnaal enimadm …"
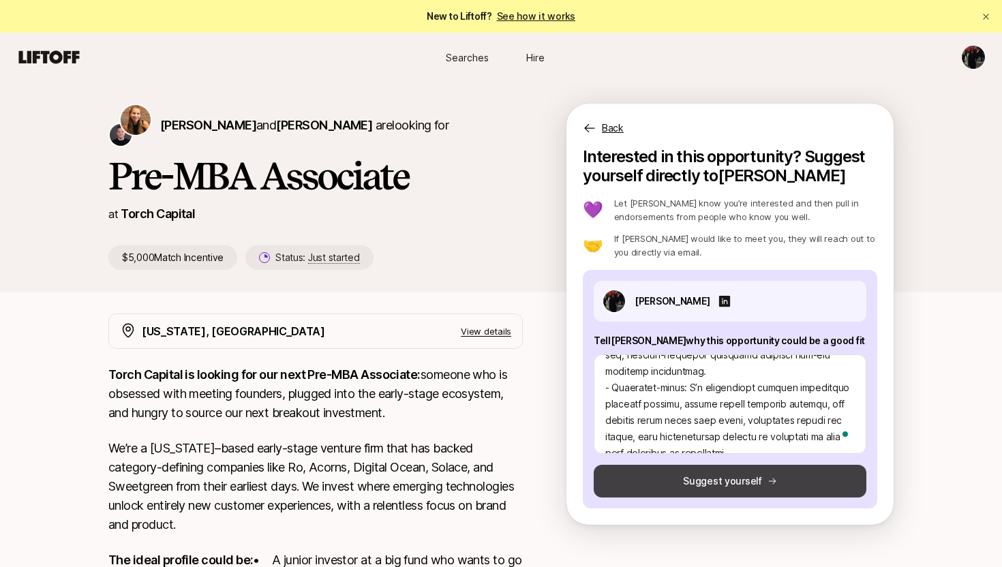
click at [678, 489] on button "Suggest yourself" at bounding box center [730, 481] width 273 height 33
type textarea "x"
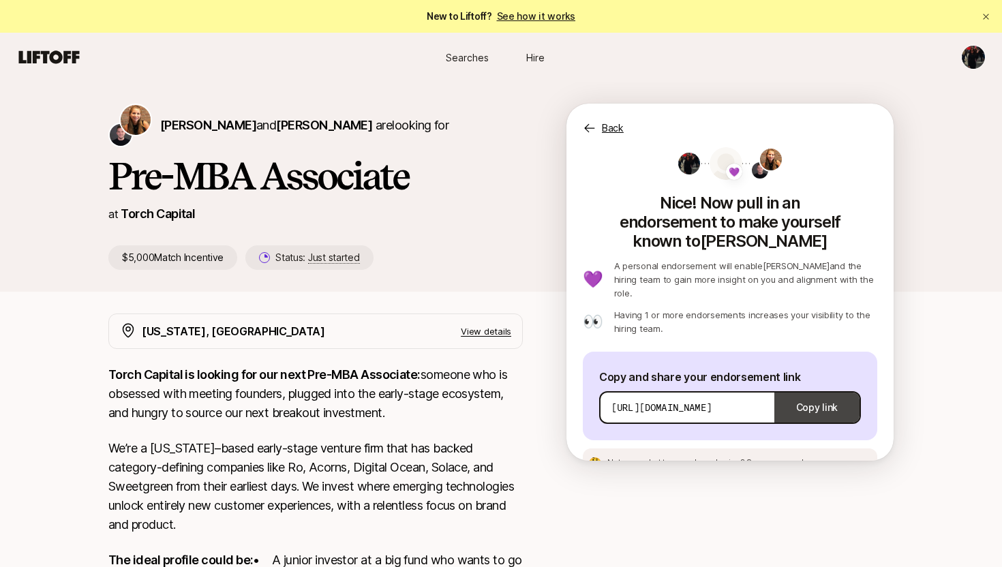
click at [815, 389] on button "Copy link" at bounding box center [817, 408] width 85 height 38
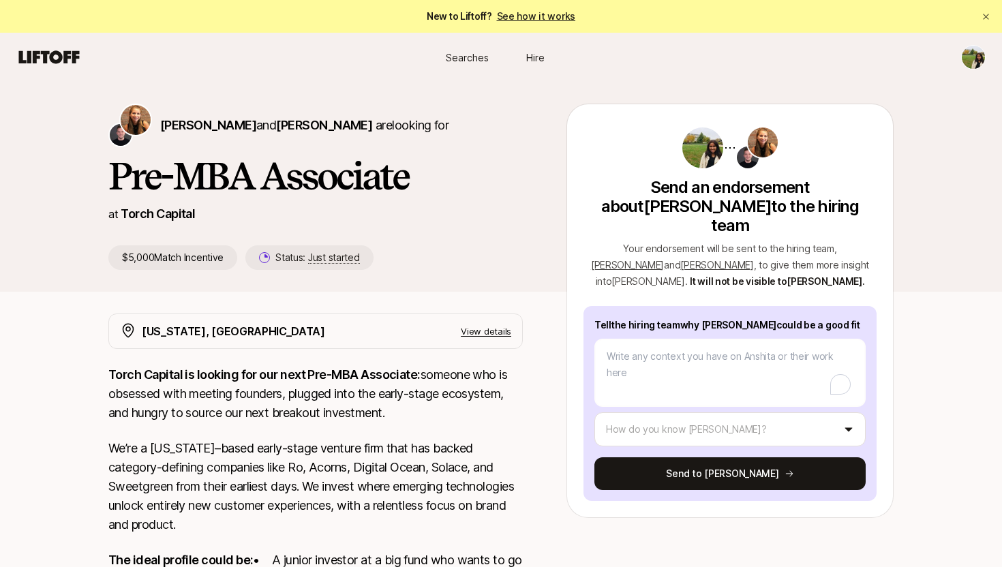
type textarea "x"
